Goal: Information Seeking & Learning: Learn about a topic

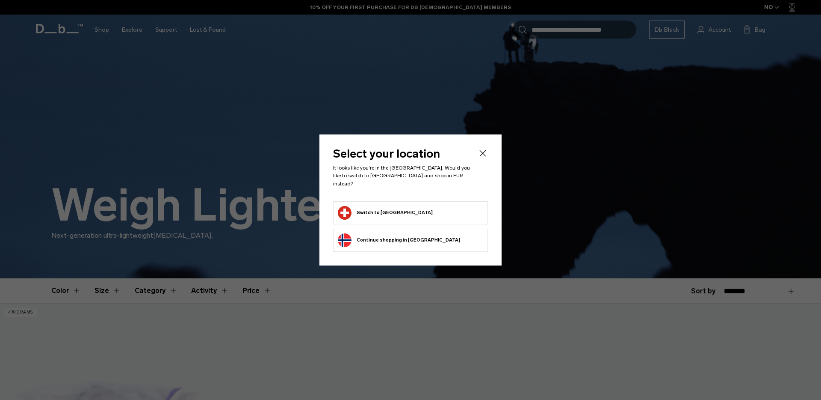
click at [482, 157] on icon "Close" at bounding box center [483, 153] width 6 height 6
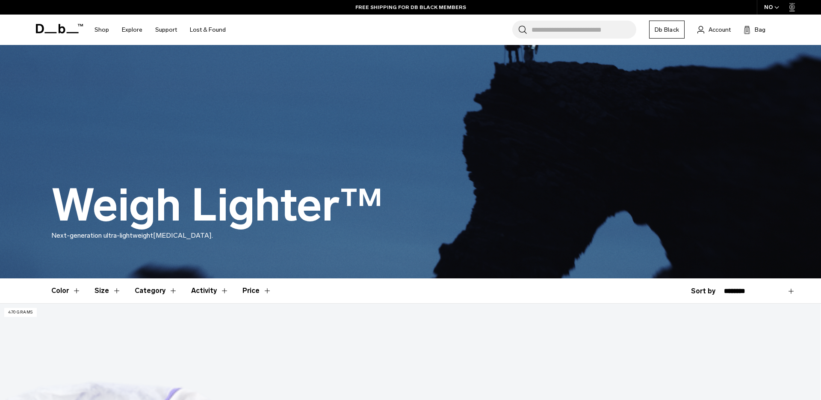
click at [772, 6] on div "NO" at bounding box center [772, 7] width 30 height 15
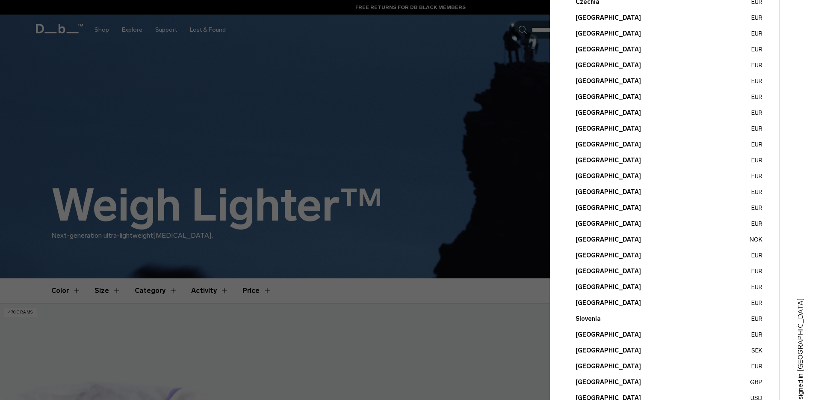
scroll to position [231, 0]
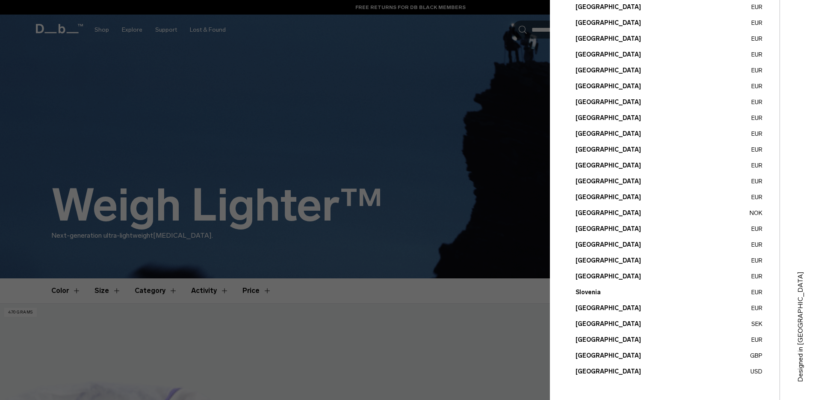
click at [596, 333] on ul "Austria EUR Belgium EUR Brazil USD Bulgaria EUR Canada" at bounding box center [669, 118] width 187 height 516
click at [598, 340] on button "Switzerland EUR" at bounding box center [669, 339] width 187 height 9
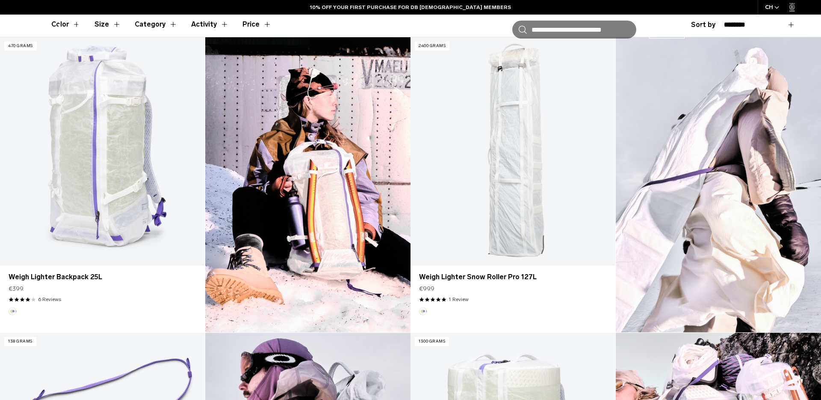
scroll to position [299, 0]
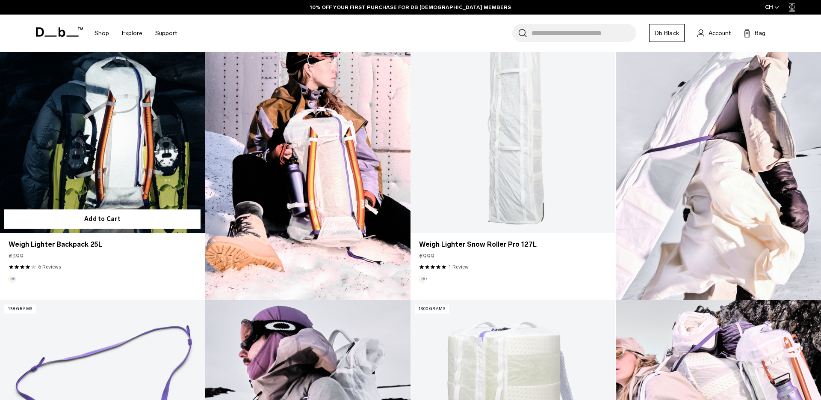
click at [90, 112] on link "Weigh Lighter Backpack 25L" at bounding box center [102, 119] width 205 height 228
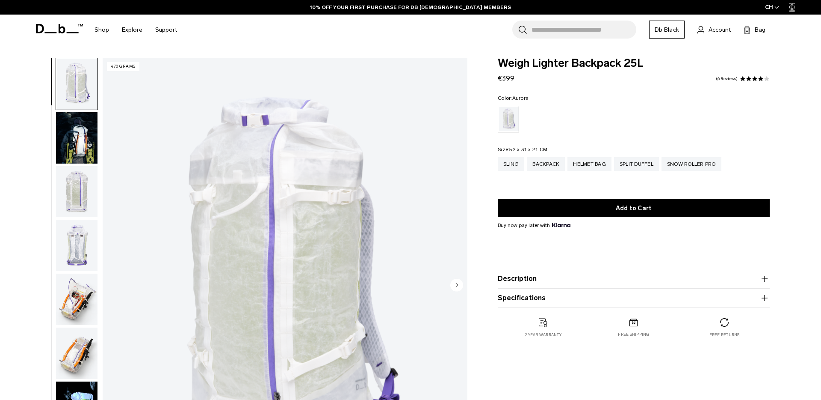
click at [77, 293] on img "button" at bounding box center [77, 298] width 42 height 51
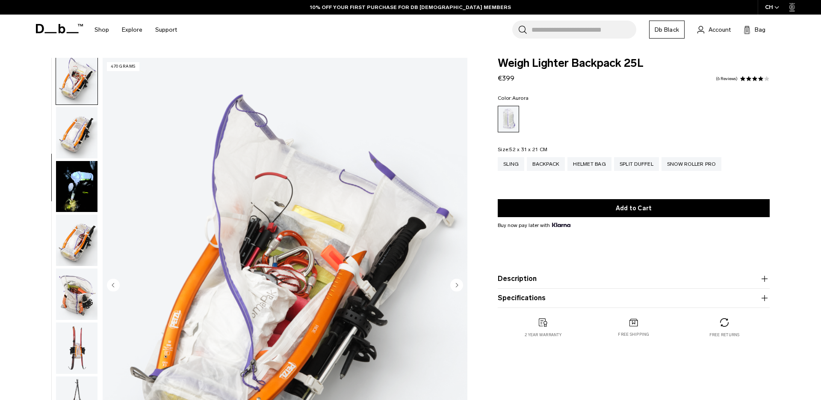
scroll to position [223, 0]
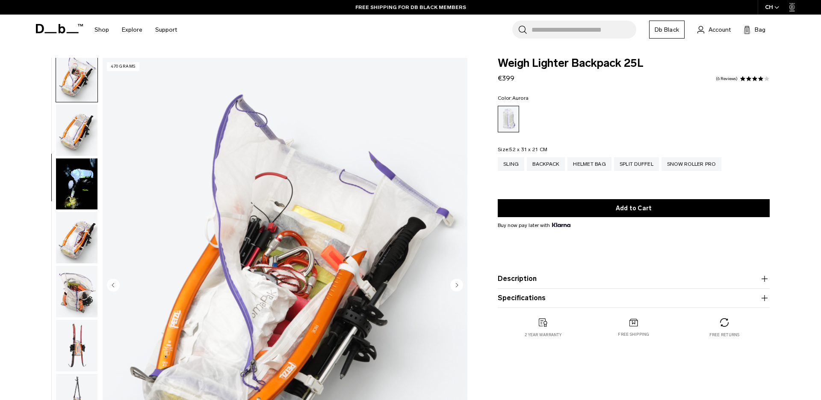
click at [83, 257] on img "button" at bounding box center [77, 237] width 42 height 51
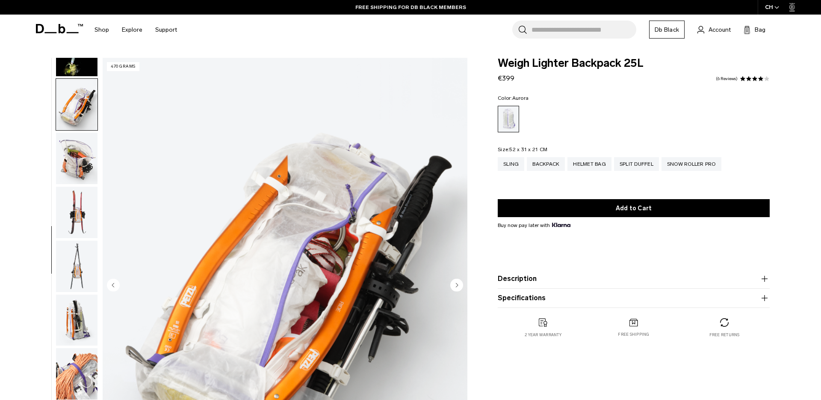
scroll to position [377, 0]
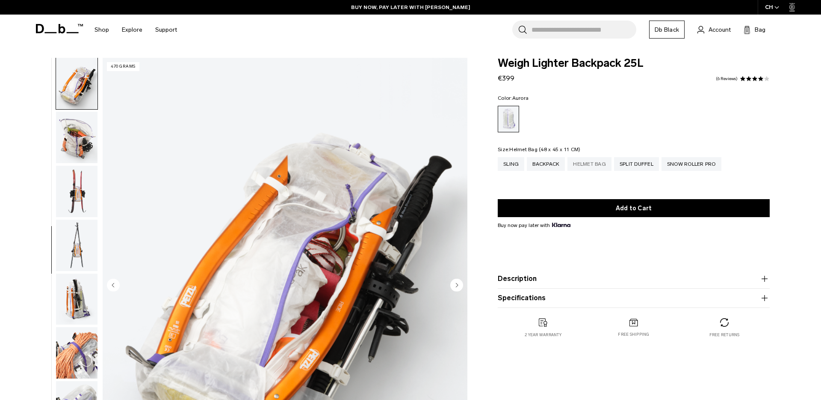
click at [590, 165] on div "Helmet Bag" at bounding box center [590, 164] width 44 height 14
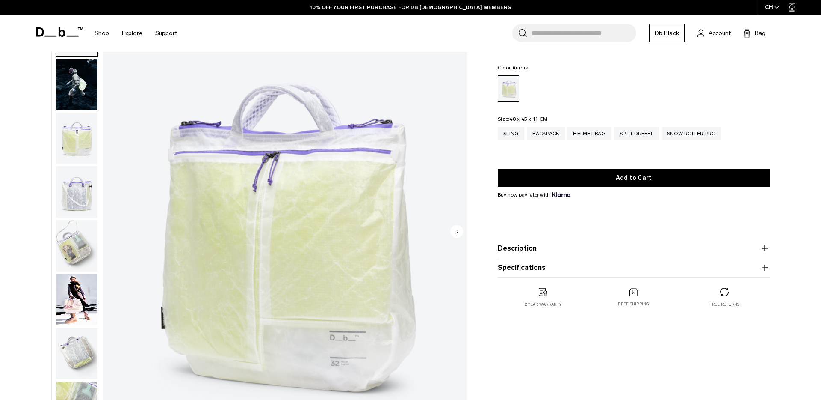
scroll to position [5, 0]
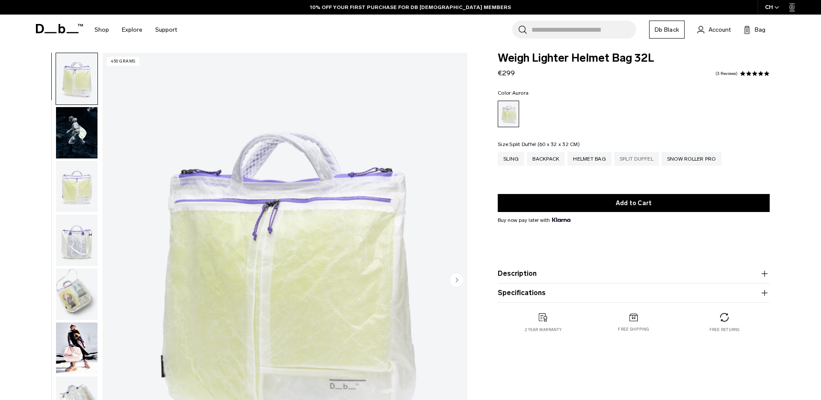
click at [641, 162] on div "Split Duffel" at bounding box center [636, 159] width 45 height 14
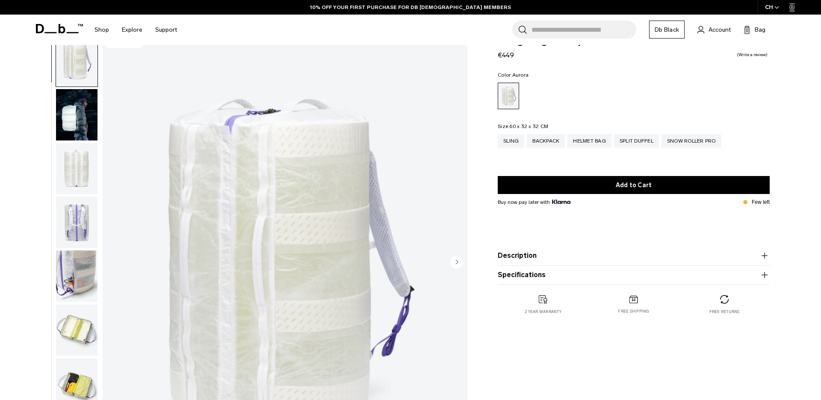
scroll to position [24, 0]
click at [686, 142] on div "Snow Roller Pro" at bounding box center [692, 140] width 60 height 14
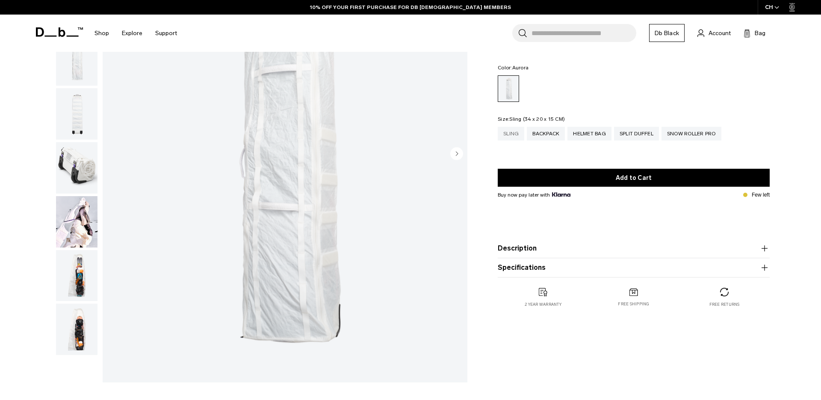
click at [519, 134] on div "Sling" at bounding box center [511, 134] width 27 height 14
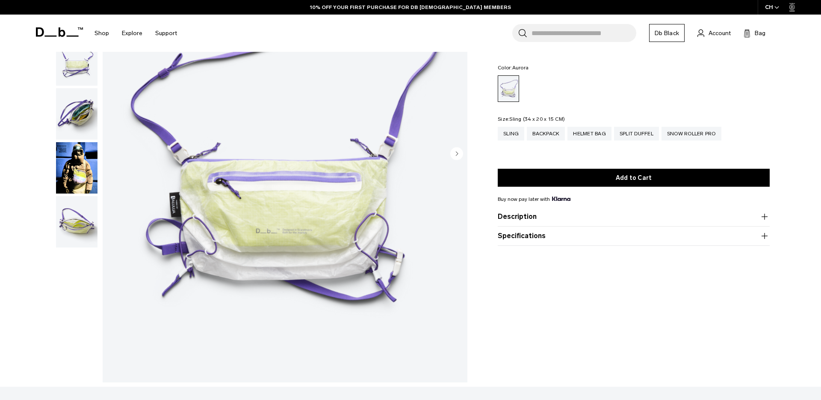
scroll to position [131, 0]
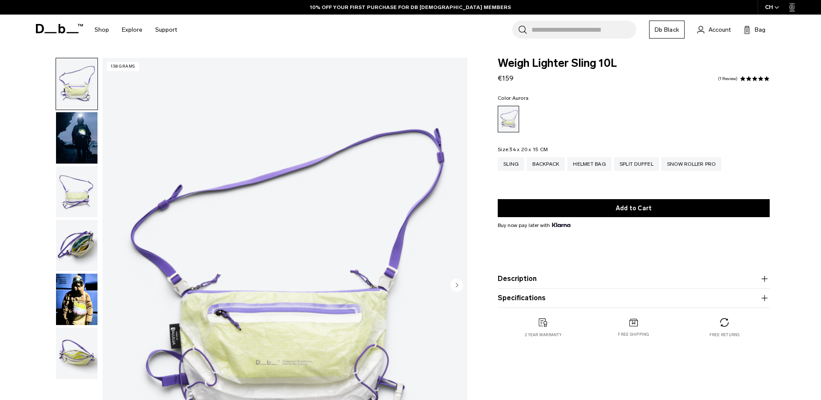
click at [79, 252] on img "button" at bounding box center [77, 244] width 42 height 51
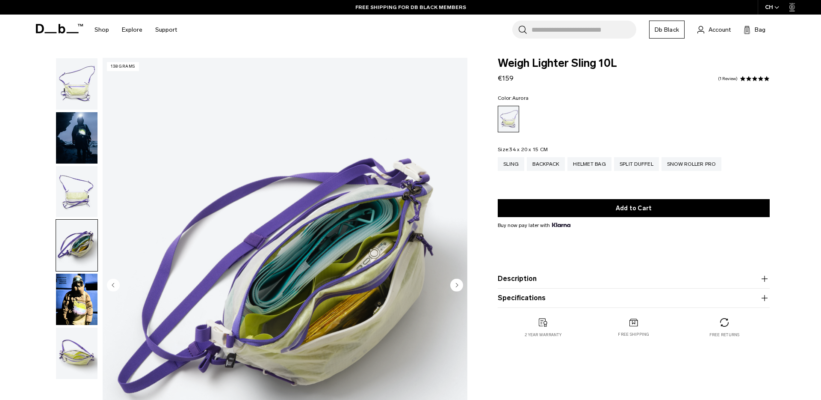
click at [84, 308] on img "button" at bounding box center [77, 298] width 42 height 51
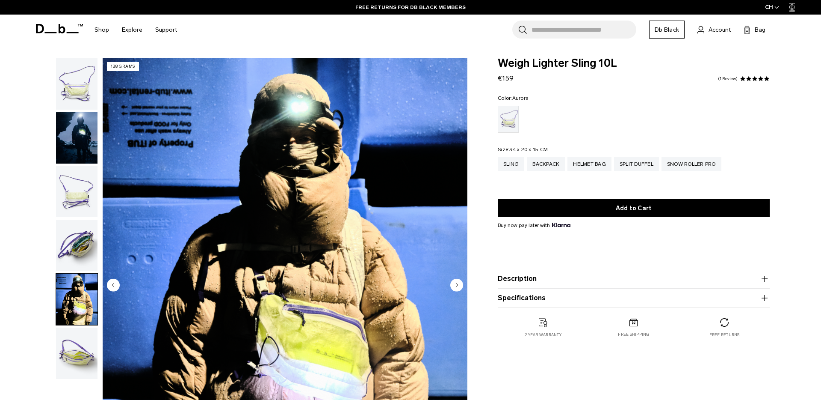
click at [68, 136] on img "button" at bounding box center [77, 137] width 42 height 51
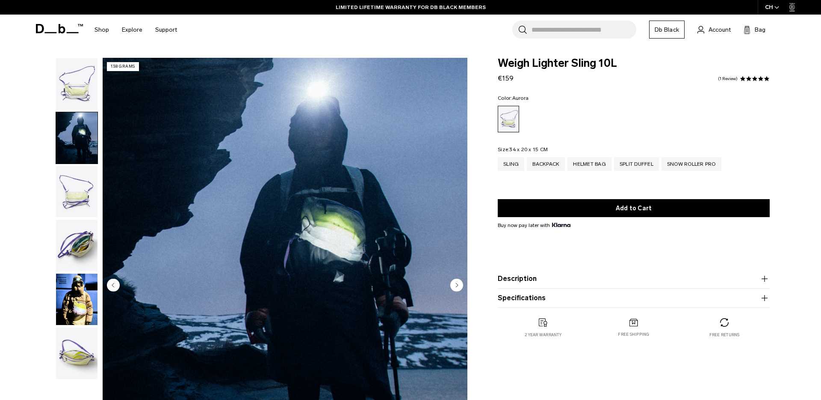
click at [84, 296] on img "button" at bounding box center [77, 298] width 42 height 51
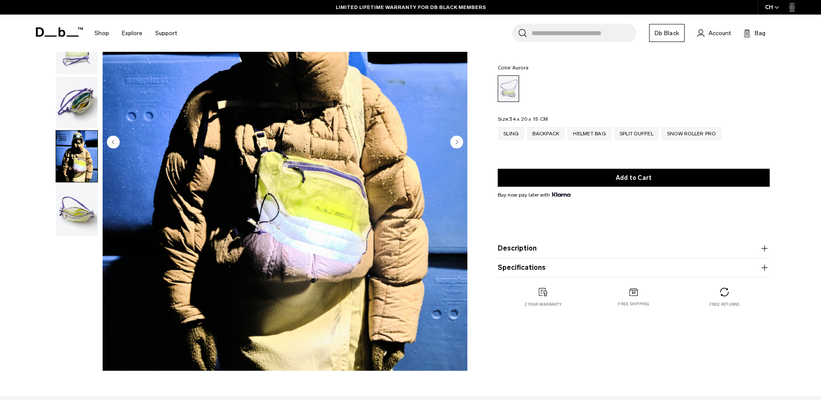
scroll to position [143, 0]
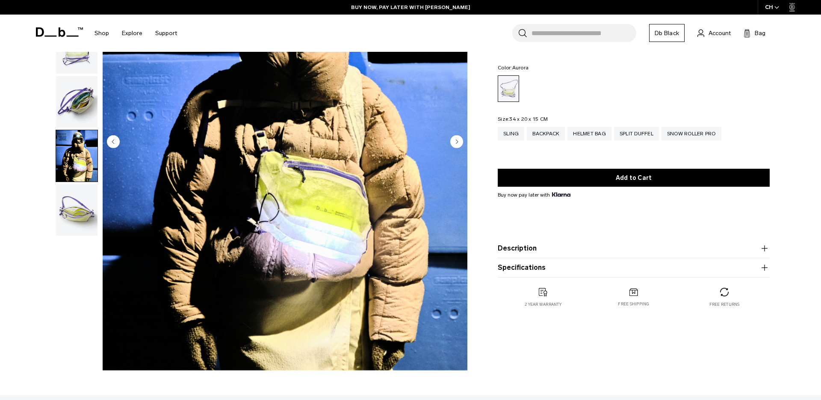
click at [79, 208] on img "button" at bounding box center [77, 209] width 42 height 51
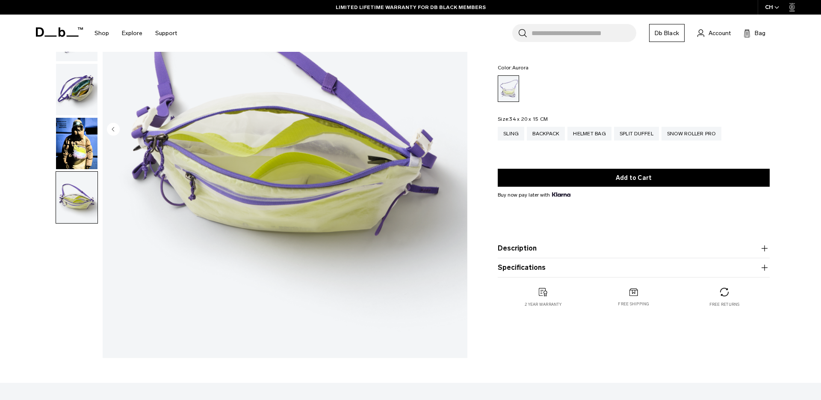
scroll to position [219, 0]
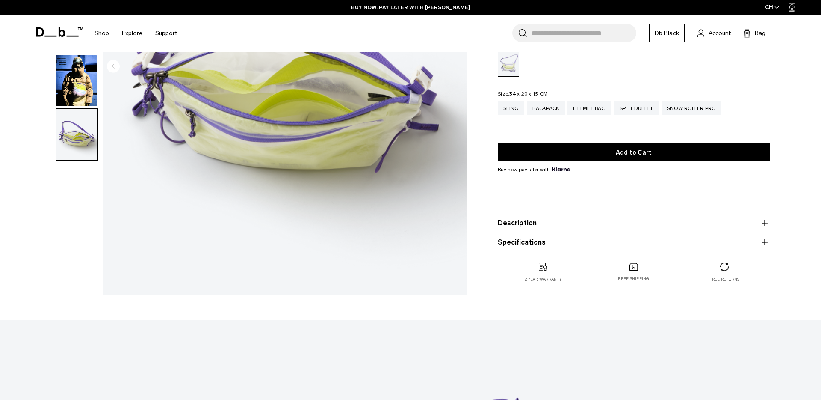
click at [521, 220] on button "Description" at bounding box center [634, 223] width 272 height 10
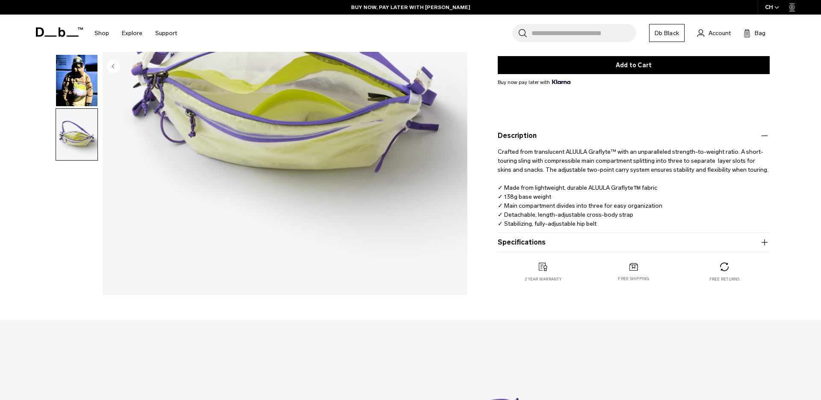
drag, startPoint x: 566, startPoint y: 151, endPoint x: 593, endPoint y: 151, distance: 27.0
click at [588, 151] on p "Crafted from translucent ALUULA Graflyte™ with an unparalleled strength-to-weig…" at bounding box center [634, 184] width 272 height 87
drag, startPoint x: 614, startPoint y: 151, endPoint x: 565, endPoint y: 150, distance: 48.8
click at [565, 150] on p "Crafted from translucent ALUULA Graflyte™ with an unparalleled strength-to-weig…" at bounding box center [634, 184] width 272 height 87
copy p "ALUULA Graflyte™"
